Goal: Find specific page/section: Find specific page/section

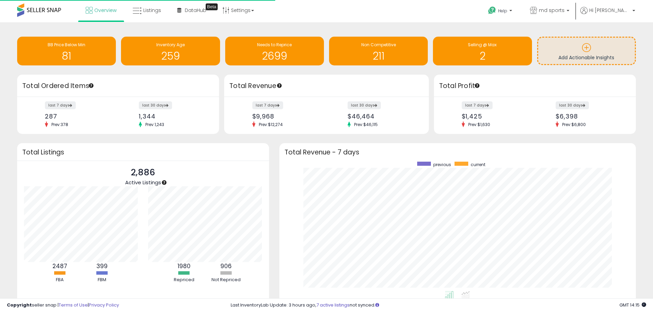
scroll to position [130, 343]
click at [142, 9] on link "Listings" at bounding box center [147, 10] width 39 height 21
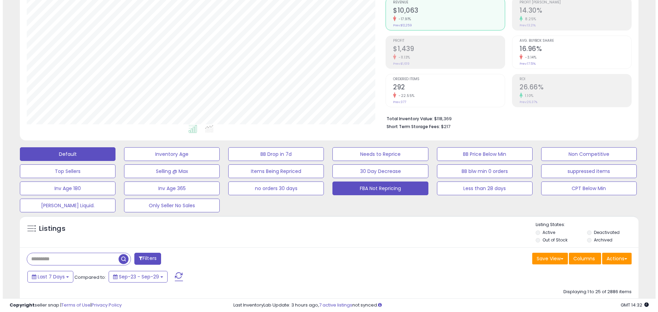
scroll to position [141, 359]
click at [376, 186] on button "FBA Not Repricing" at bounding box center [378, 189] width 96 height 14
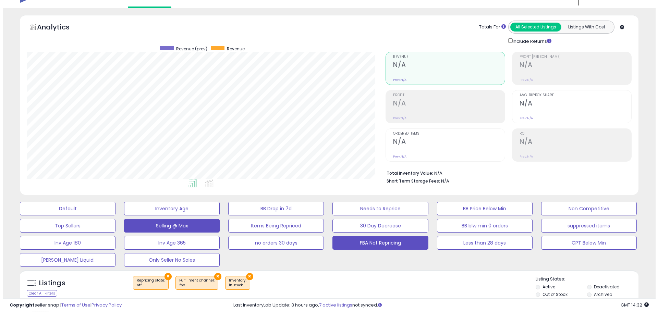
scroll to position [37, 0]
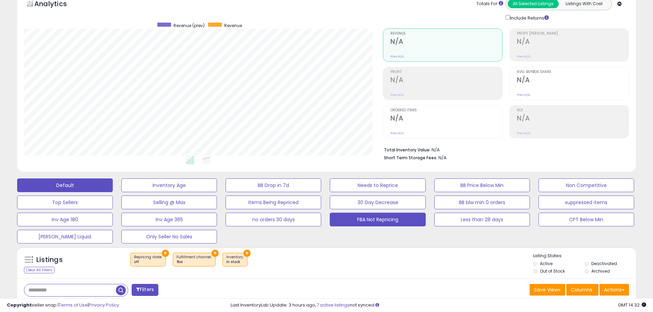
click at [86, 184] on button "Default" at bounding box center [65, 186] width 96 height 14
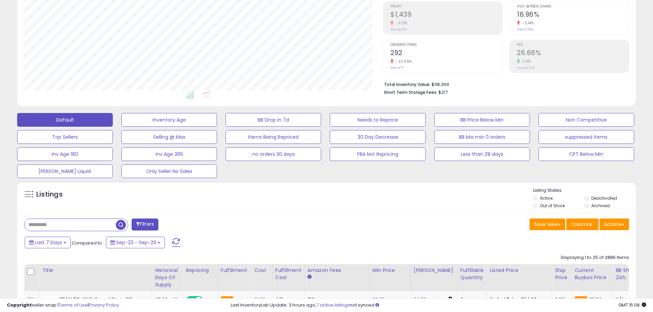
scroll to position [0, 0]
